Goal: Task Accomplishment & Management: Complete application form

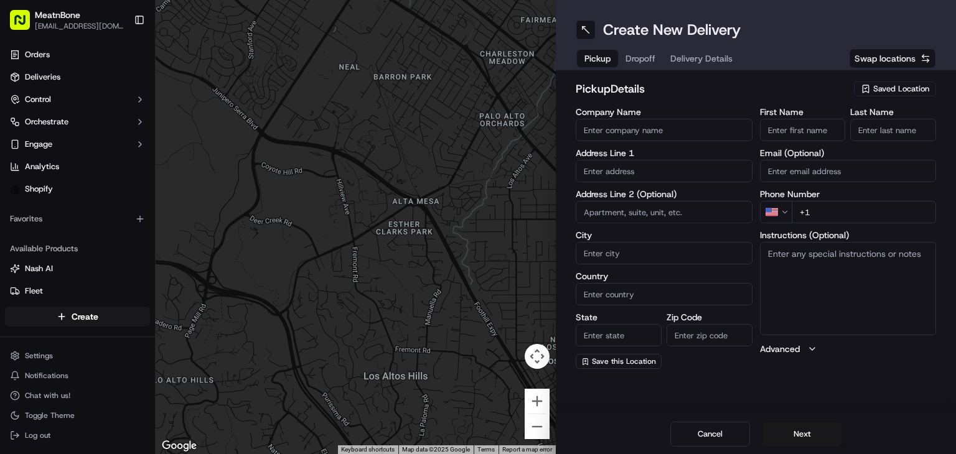
click at [645, 167] on input "text" at bounding box center [664, 171] width 177 height 22
click at [896, 83] on span "Saved Location" at bounding box center [901, 88] width 56 height 11
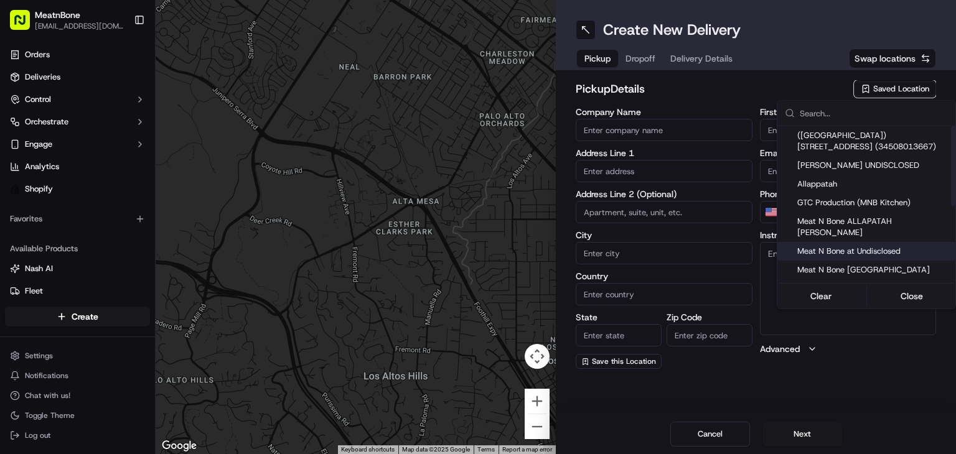
click at [880, 246] on span "Meat N Bone at Undisclosed" at bounding box center [873, 251] width 153 height 11
type input "Meat N Bone at Undisclosed"
type input "2207 Coral Wy"
type input "Coral Gables"
type input "US"
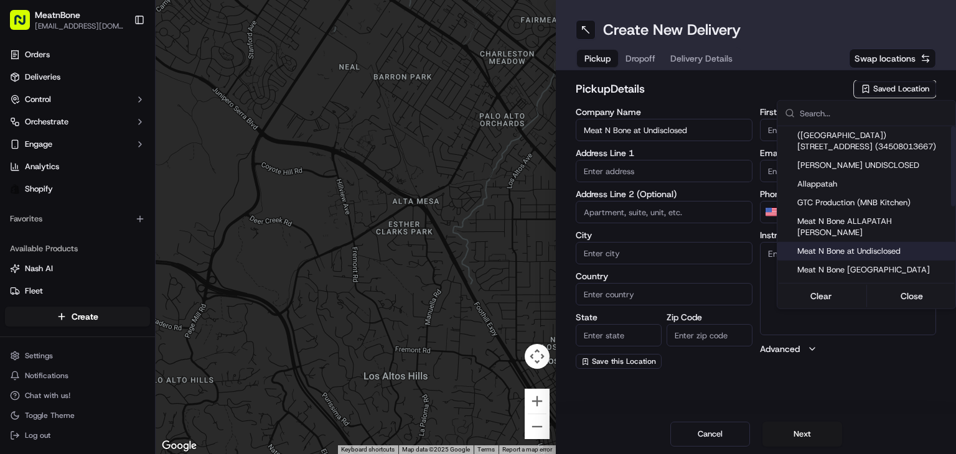
type input "FL"
type input "33145"
type input "Meat N"
type input "Bone"
type input "[PHONE_NUMBER]"
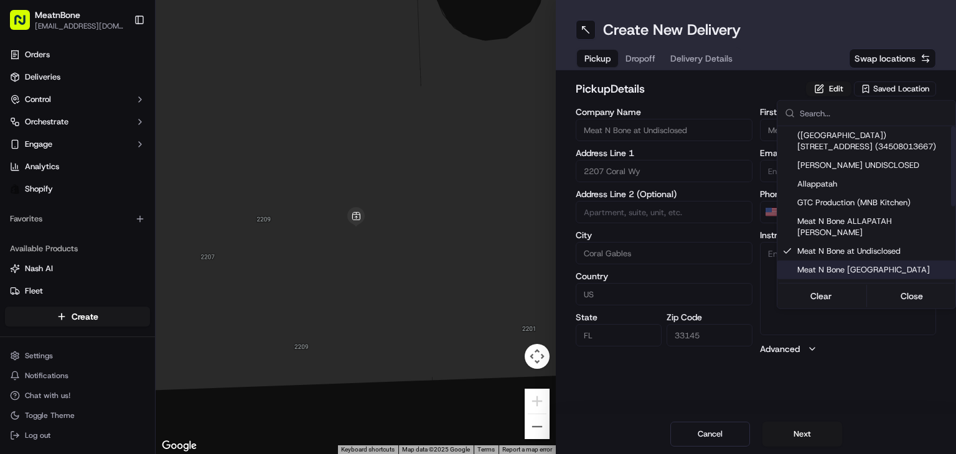
click at [655, 190] on html "MeatnBone [EMAIL_ADDRESS][DOMAIN_NAME] Toggle Sidebar Orders Deliveries Control…" at bounding box center [478, 227] width 956 height 454
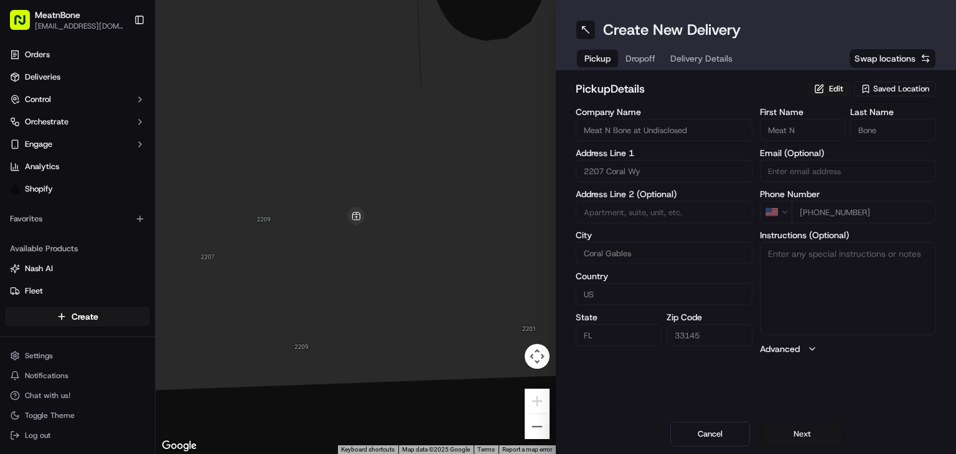
click at [787, 438] on button "Next" at bounding box center [802, 434] width 80 height 25
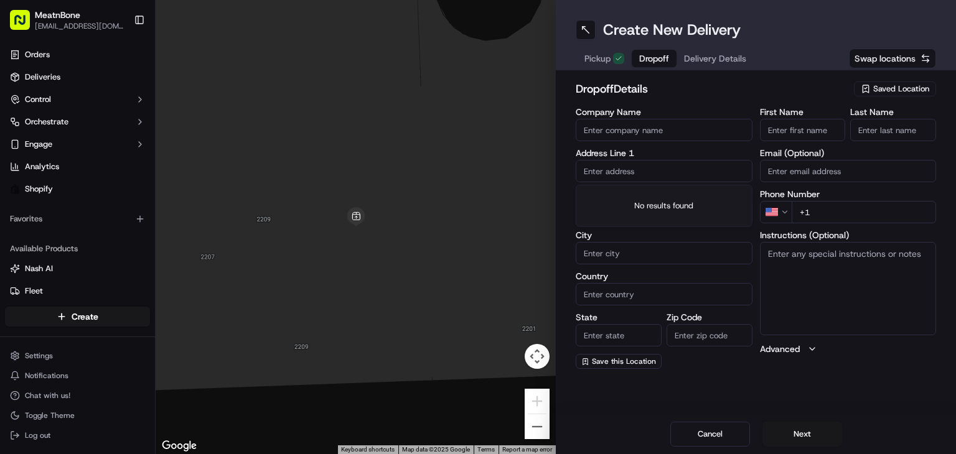
click at [644, 167] on input "text" at bounding box center [664, 171] width 177 height 22
paste input "[STREET_ADDRESS]"
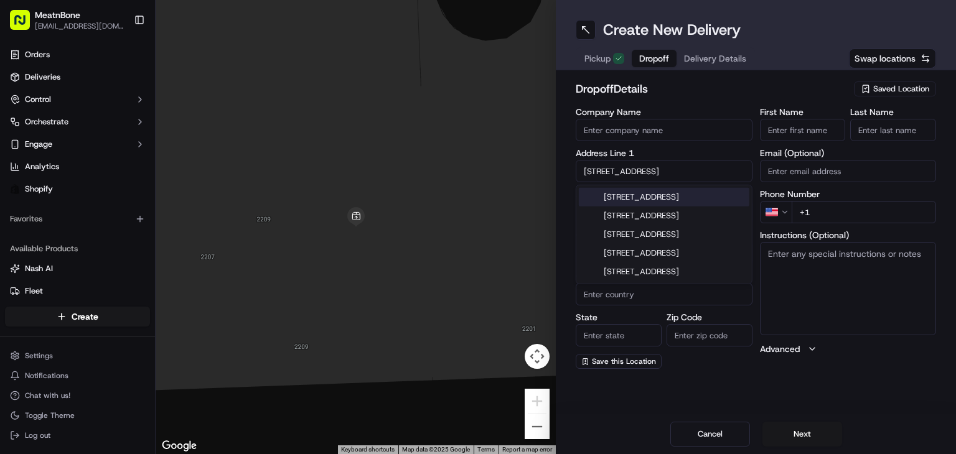
type input "[STREET_ADDRESS]"
type input "1612"
type input "[GEOGRAPHIC_DATA]"
type input "FL"
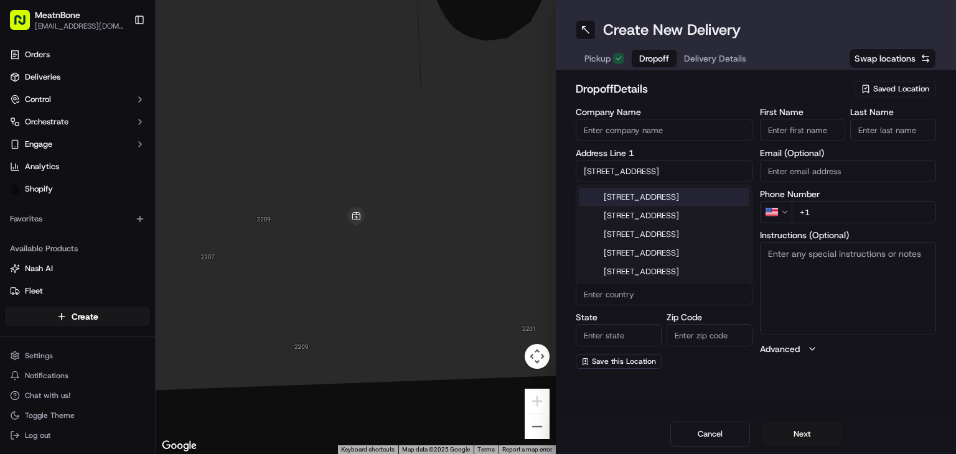
type input "33136"
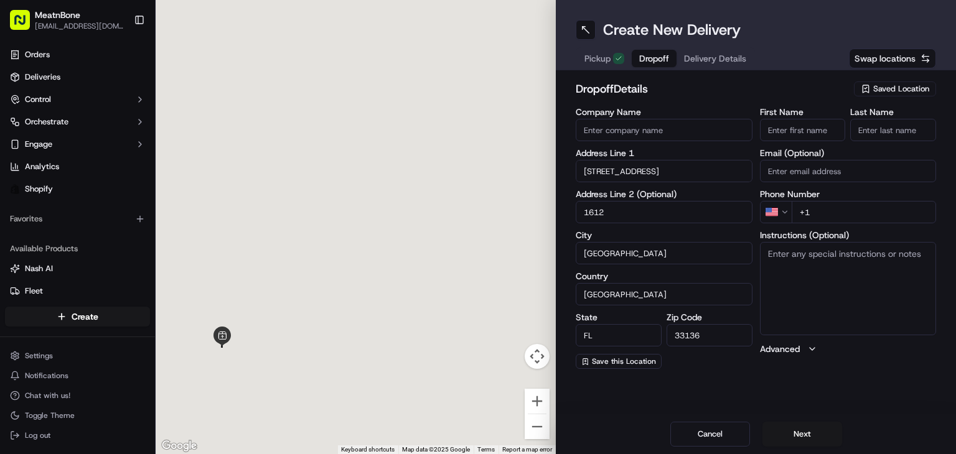
type input "[STREET_ADDRESS]"
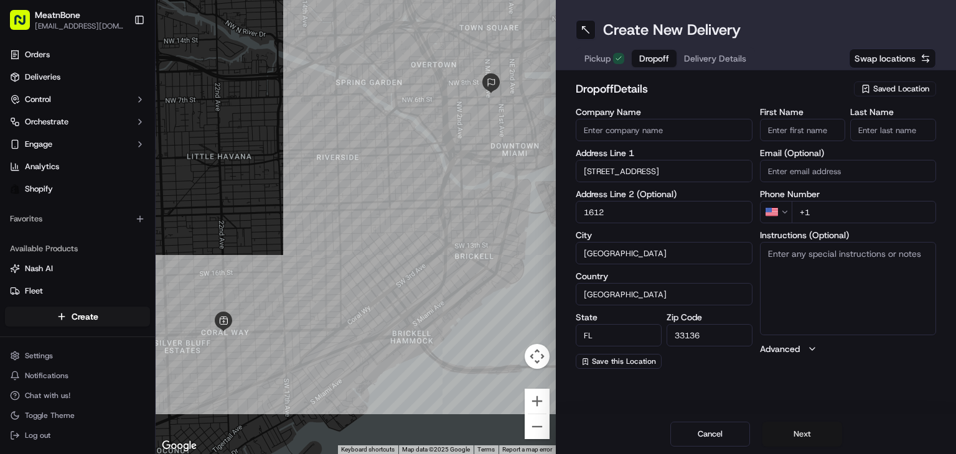
click at [777, 446] on button "Next" at bounding box center [802, 434] width 80 height 25
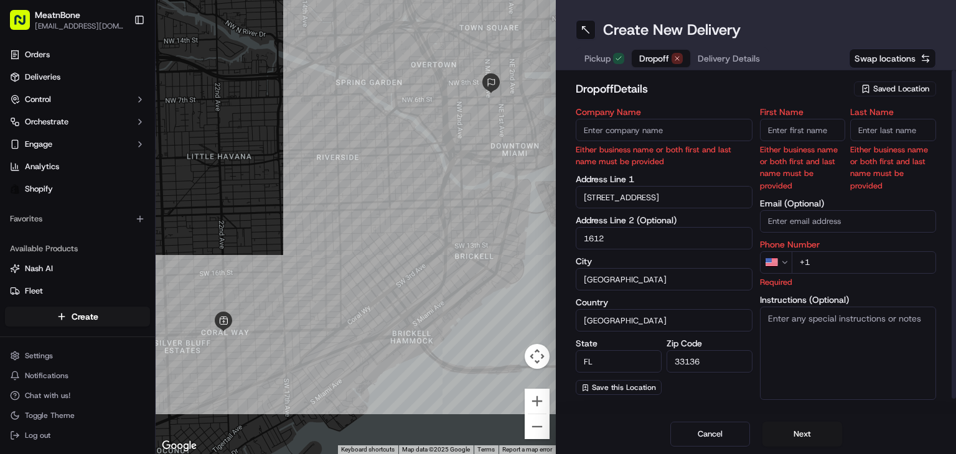
click at [770, 136] on input "First Name" at bounding box center [803, 130] width 86 height 22
paste input "[PERSON_NAME]"
type input "[PERSON_NAME]"
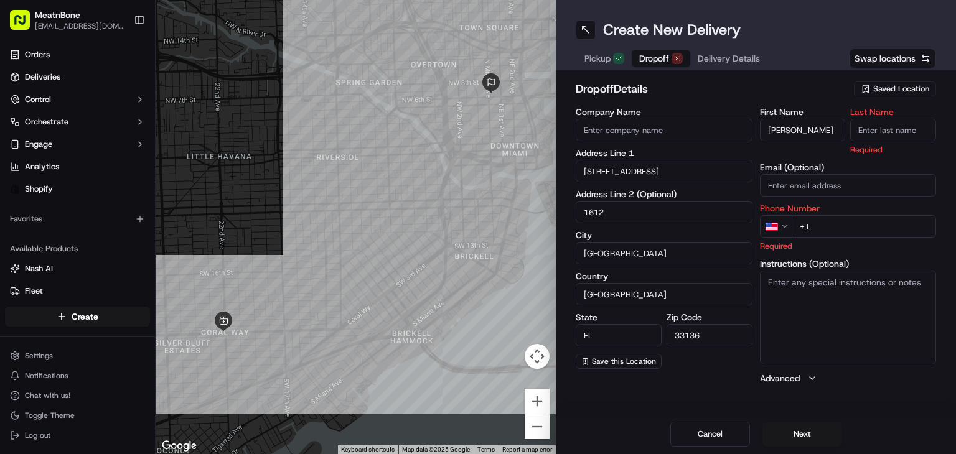
click at [861, 225] on input "+1" at bounding box center [864, 226] width 145 height 22
paste input "tel"
click at [821, 225] on input "+1" at bounding box center [864, 226] width 145 height 22
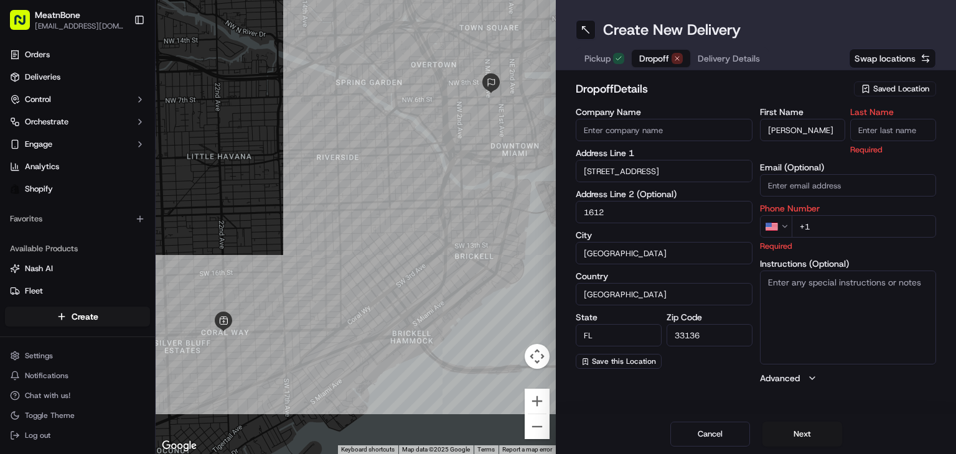
click at [821, 225] on input "+1" at bounding box center [864, 226] width 145 height 22
paste input "[PHONE_NUMBER]"
type input "[PHONE_NUMBER]"
drag, startPoint x: 800, startPoint y: 134, endPoint x: 955, endPoint y: 82, distance: 163.7
click at [955, 82] on div "dropoff Details Saved Location Company Name Address Line [GEOGRAPHIC_DATA][STRE…" at bounding box center [756, 232] width 400 height 324
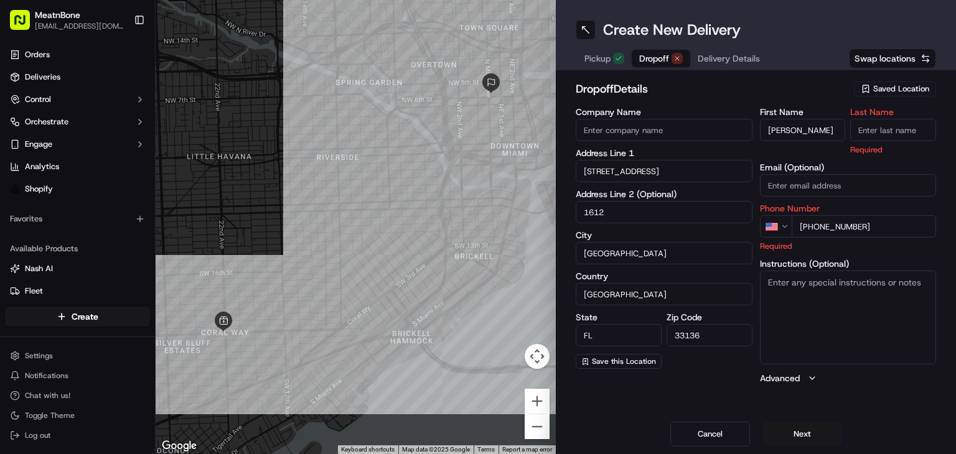
type input "[PERSON_NAME]"
click at [798, 80] on h2 "dropoff Details" at bounding box center [711, 88] width 271 height 17
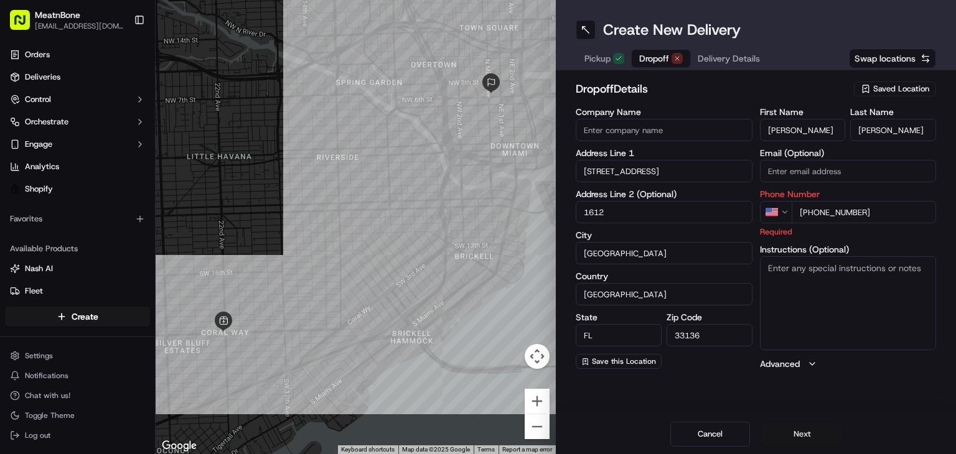
click at [795, 434] on button "Next" at bounding box center [802, 434] width 80 height 25
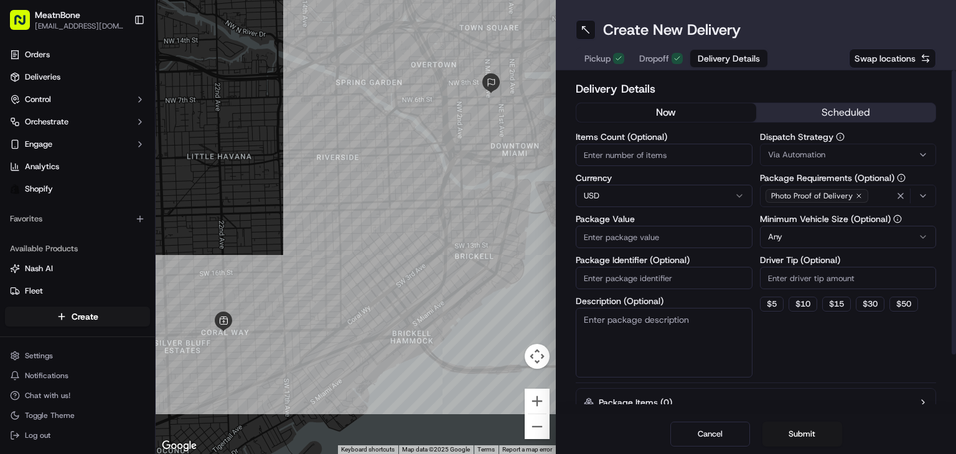
click at [604, 242] on input "Package Value" at bounding box center [664, 237] width 177 height 22
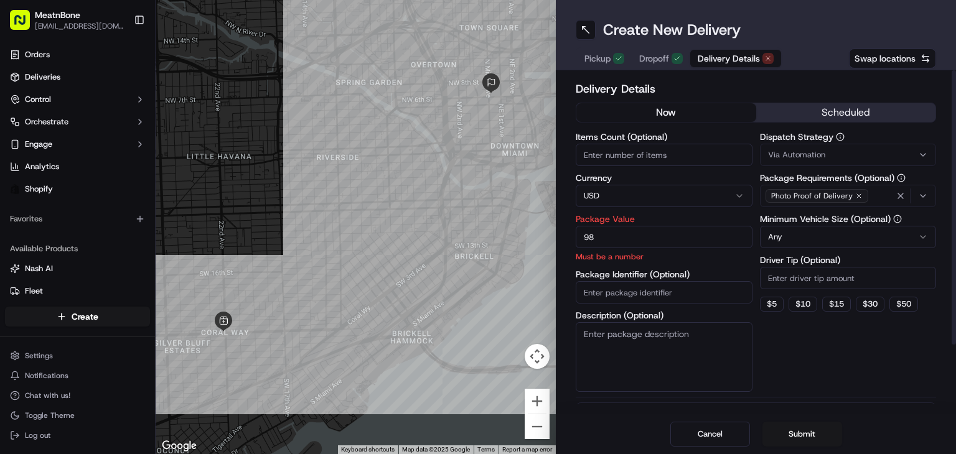
type input "98"
click at [661, 284] on input "Package Identifier (Optional)" at bounding box center [664, 292] width 177 height 22
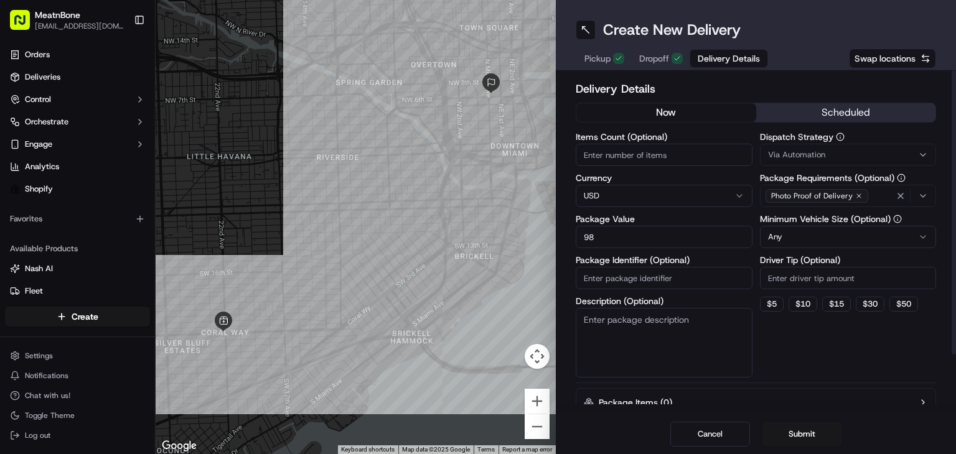
paste input "256334"
type input "256334"
click at [791, 442] on button "Submit" at bounding box center [802, 434] width 80 height 25
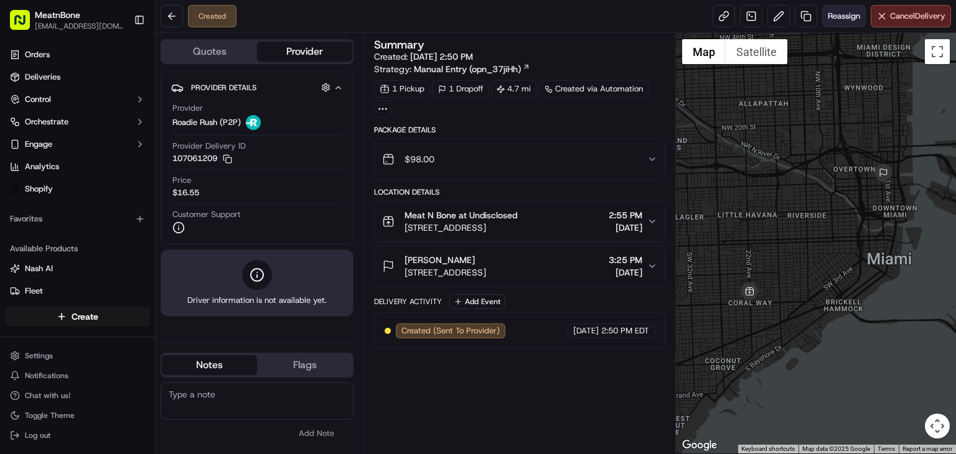
click at [828, 24] on button "Reassign" at bounding box center [844, 16] width 44 height 22
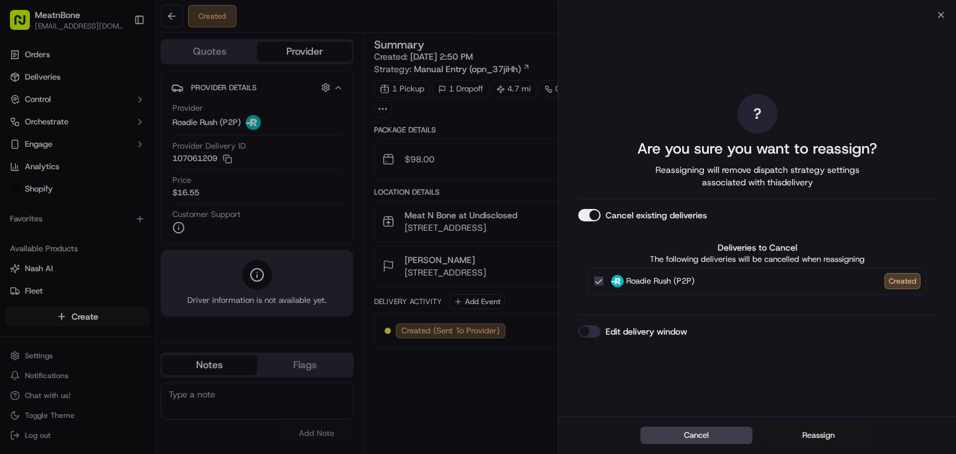
click at [795, 439] on button "Reassign" at bounding box center [818, 435] width 112 height 17
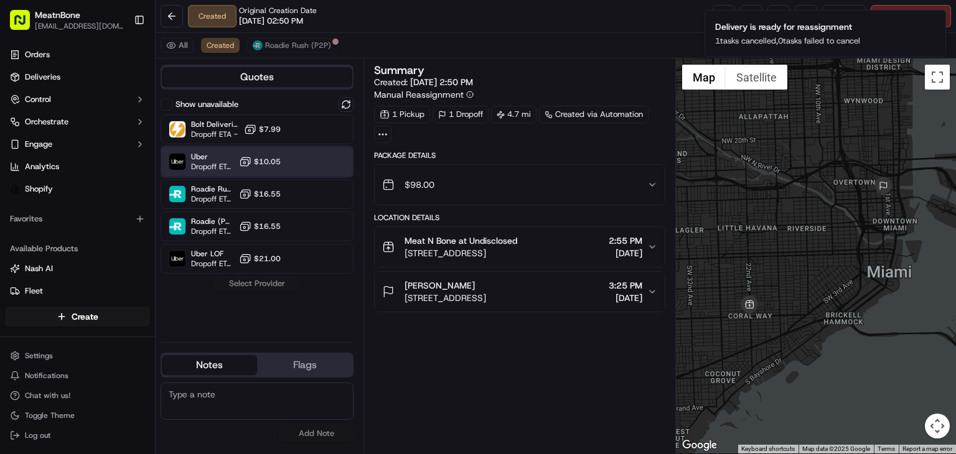
click at [212, 172] on div "Uber Dropoff ETA 54 minutes $10.05" at bounding box center [257, 162] width 193 height 30
click at [231, 282] on button "Assign Provider" at bounding box center [257, 283] width 88 height 15
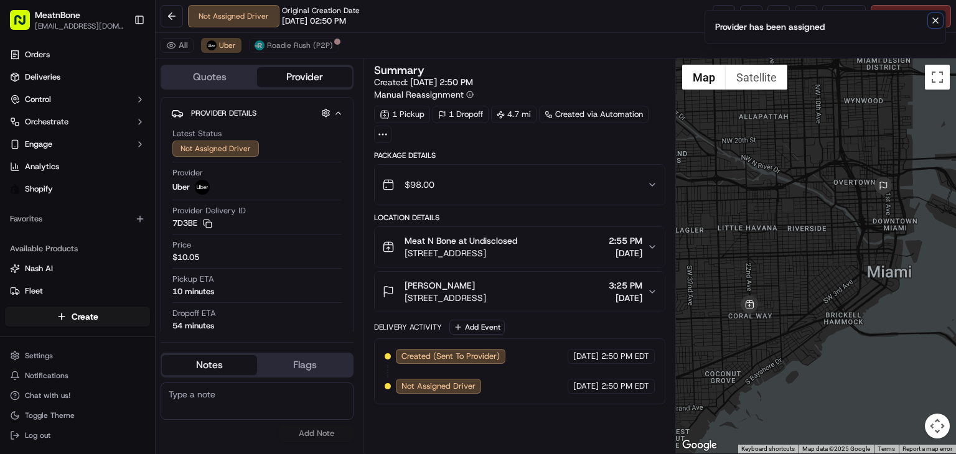
click at [936, 22] on icon "Notifications (F8)" at bounding box center [935, 21] width 10 height 10
click at [925, 14] on span "Cancel Delivery" at bounding box center [917, 16] width 55 height 11
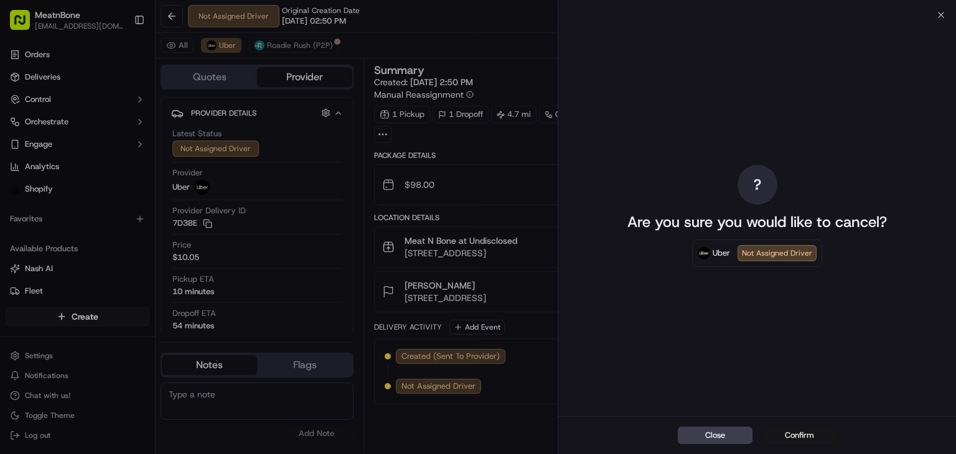
click at [794, 431] on button "Confirm" at bounding box center [799, 435] width 75 height 17
